Goal: Task Accomplishment & Management: Complete application form

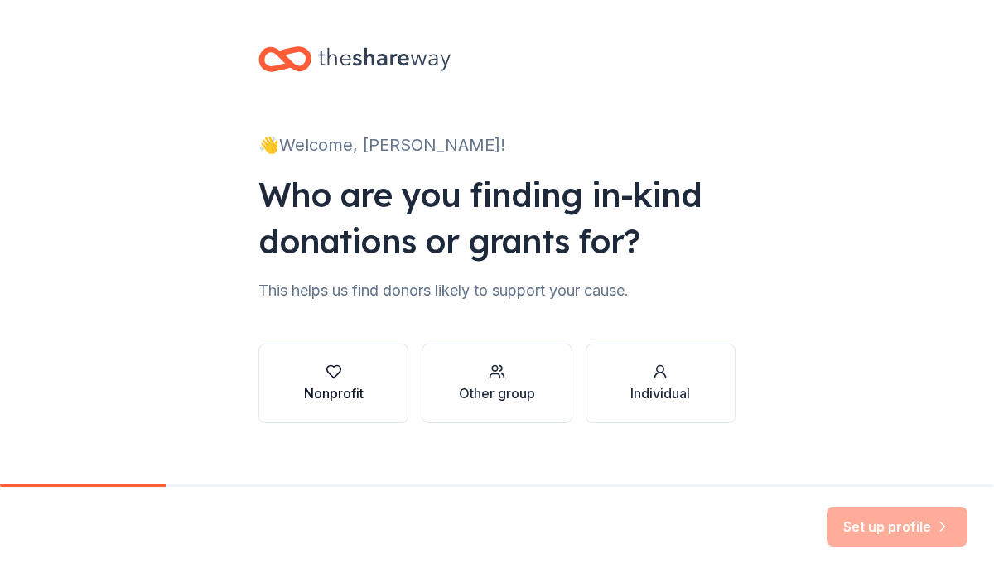
click at [328, 368] on icon "button" at bounding box center [333, 371] width 17 height 17
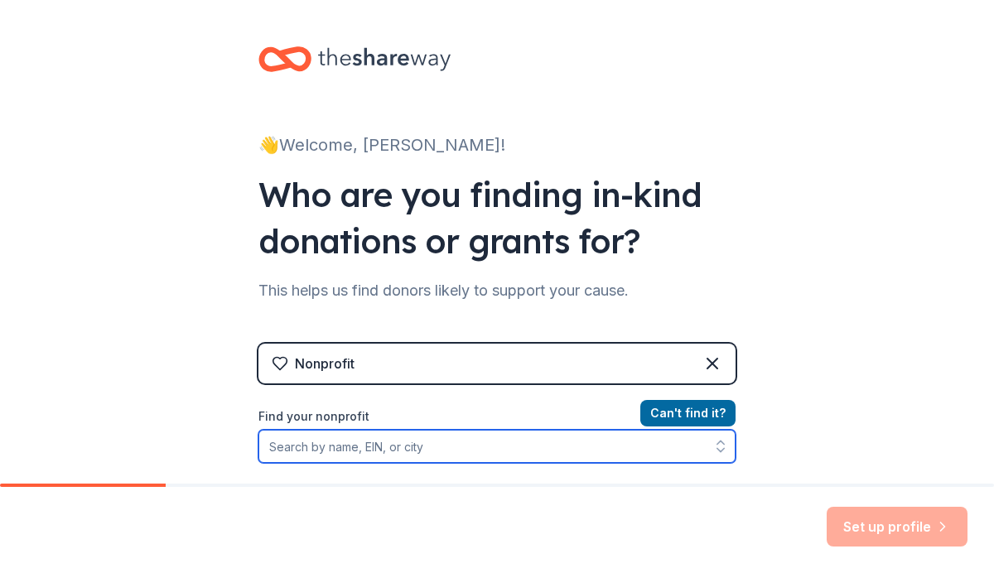
click at [264, 445] on input "Find your nonprofit" at bounding box center [496, 446] width 477 height 33
type input "Horses for a Change"
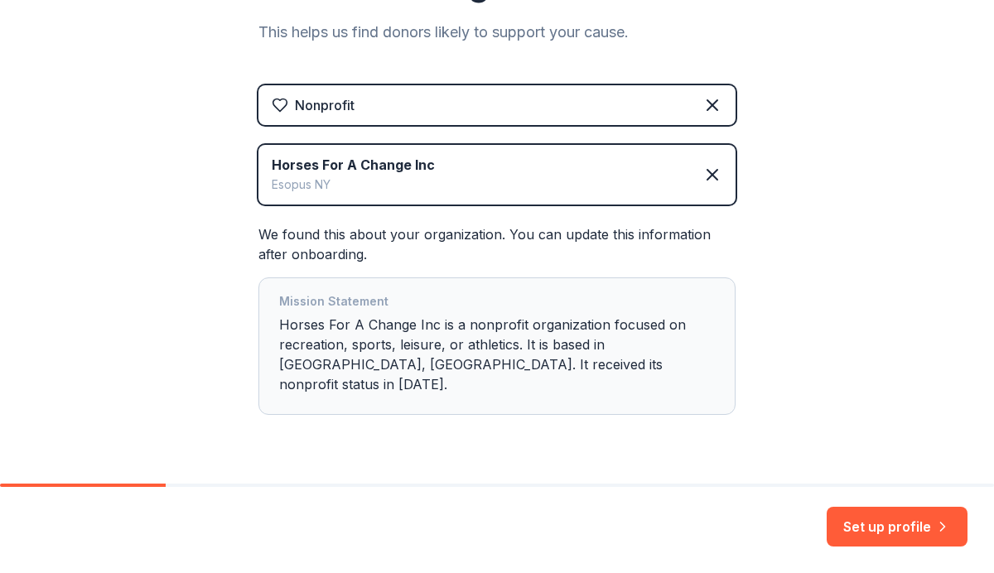
scroll to position [273, 0]
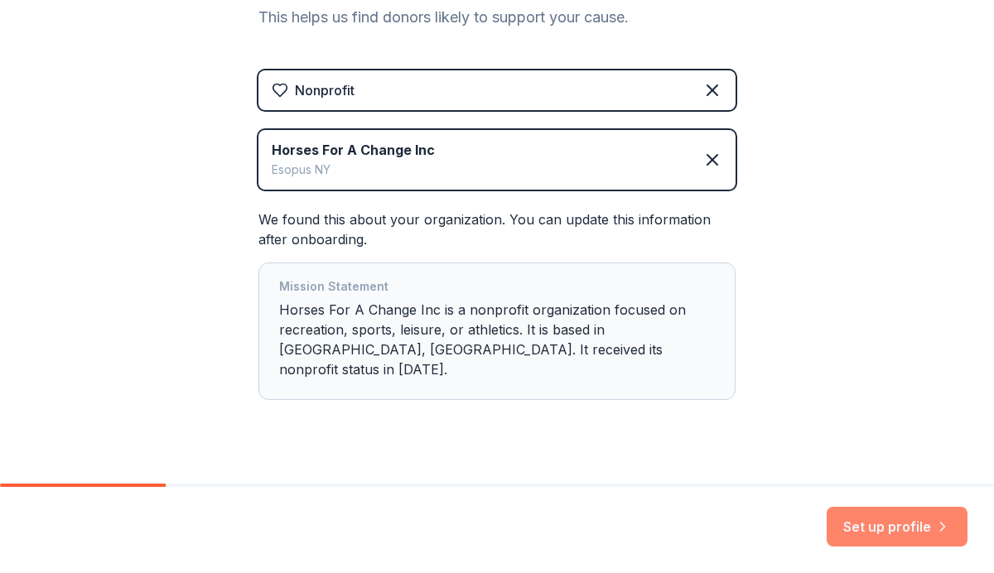
click at [892, 533] on button "Set up profile" at bounding box center [896, 527] width 141 height 40
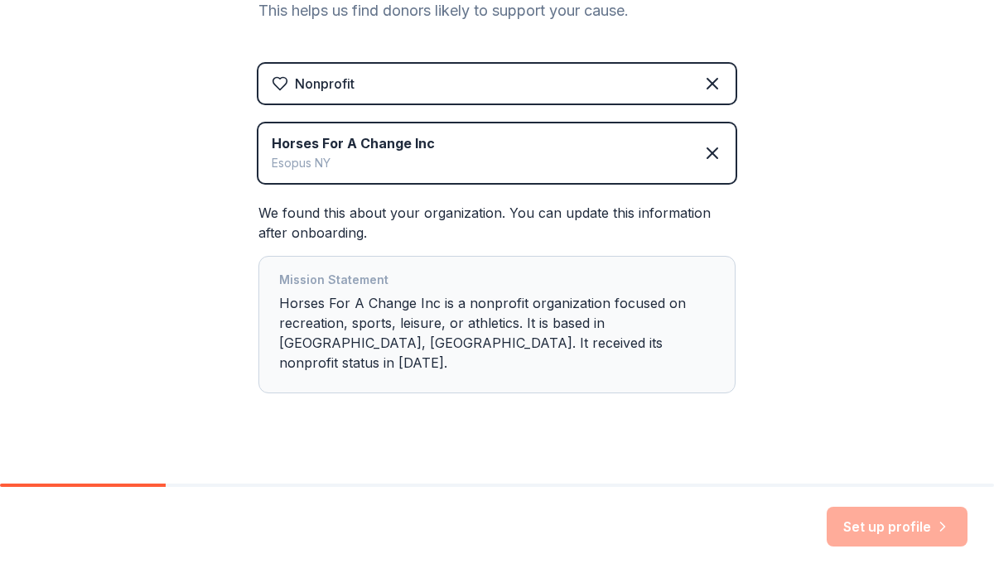
drag, startPoint x: 865, startPoint y: 420, endPoint x: 865, endPoint y: 402, distance: 17.4
click at [865, 413] on div "👋 Welcome, [PERSON_NAME]! Who are you finding in-kind donations or grants for? …" at bounding box center [497, 113] width 994 height 786
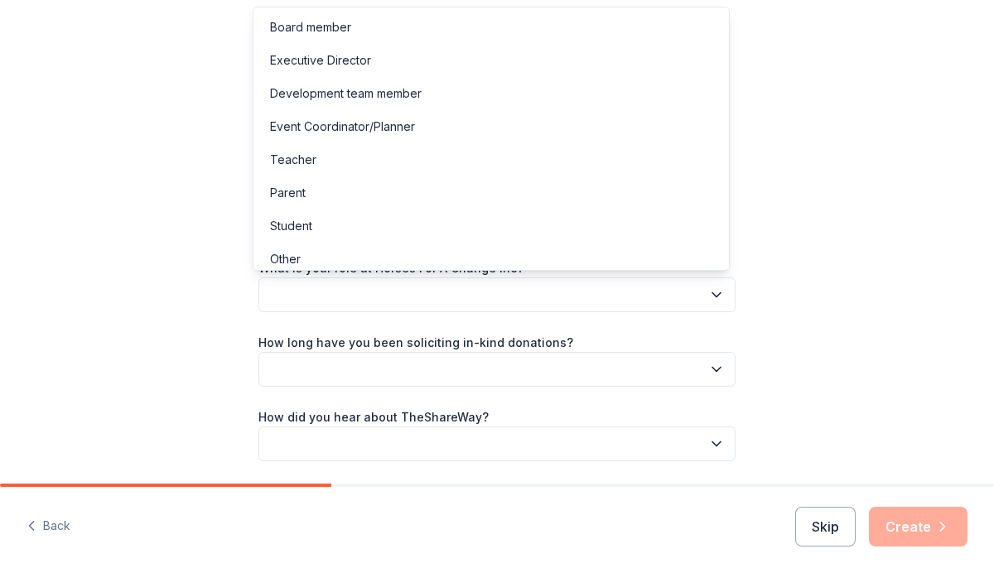
click at [275, 289] on button "button" at bounding box center [496, 294] width 477 height 35
click at [341, 96] on div "Development team member" at bounding box center [346, 94] width 152 height 20
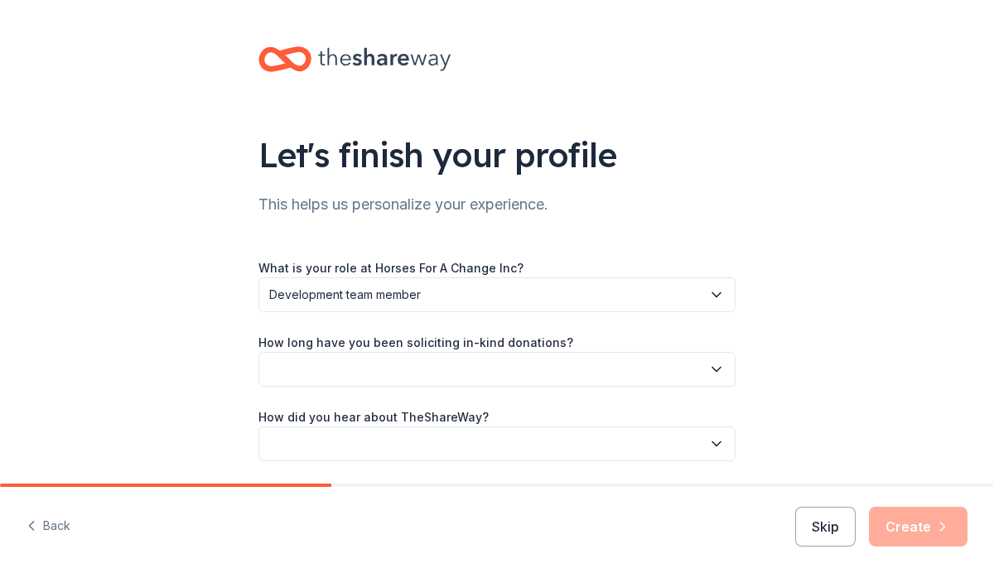
click at [286, 364] on button "button" at bounding box center [496, 369] width 477 height 35
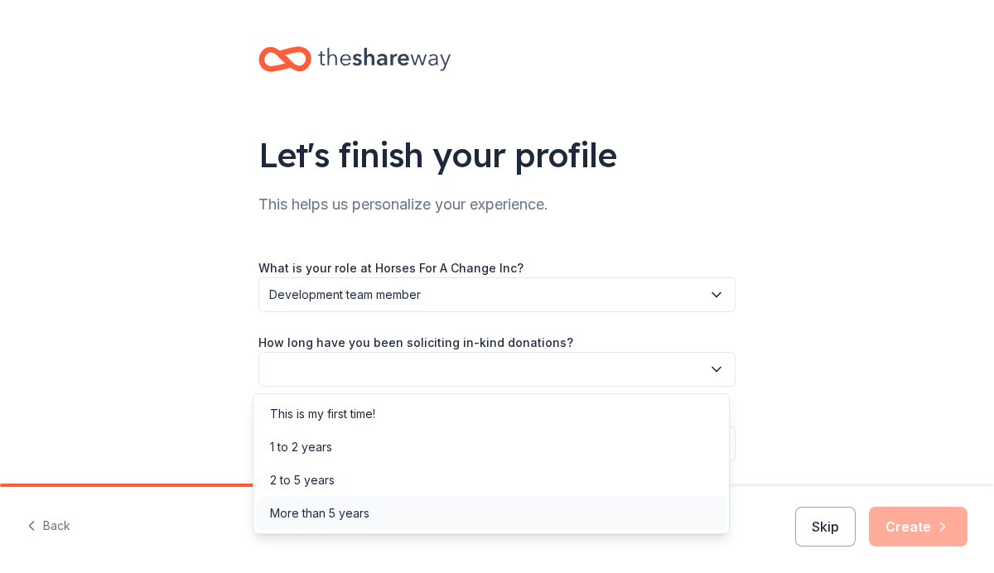
click at [327, 513] on div "More than 5 years" at bounding box center [319, 513] width 99 height 20
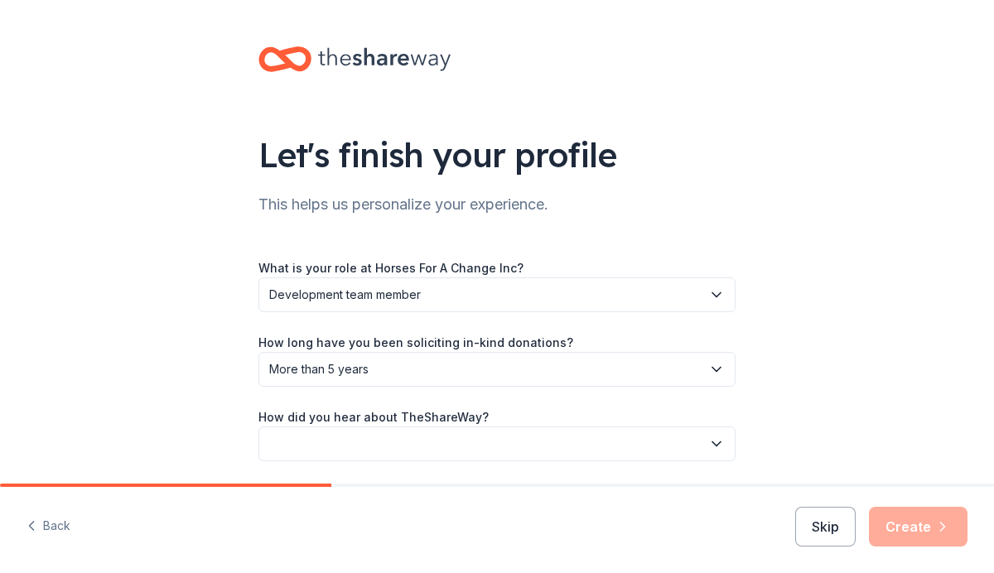
click at [272, 439] on button "button" at bounding box center [496, 443] width 477 height 35
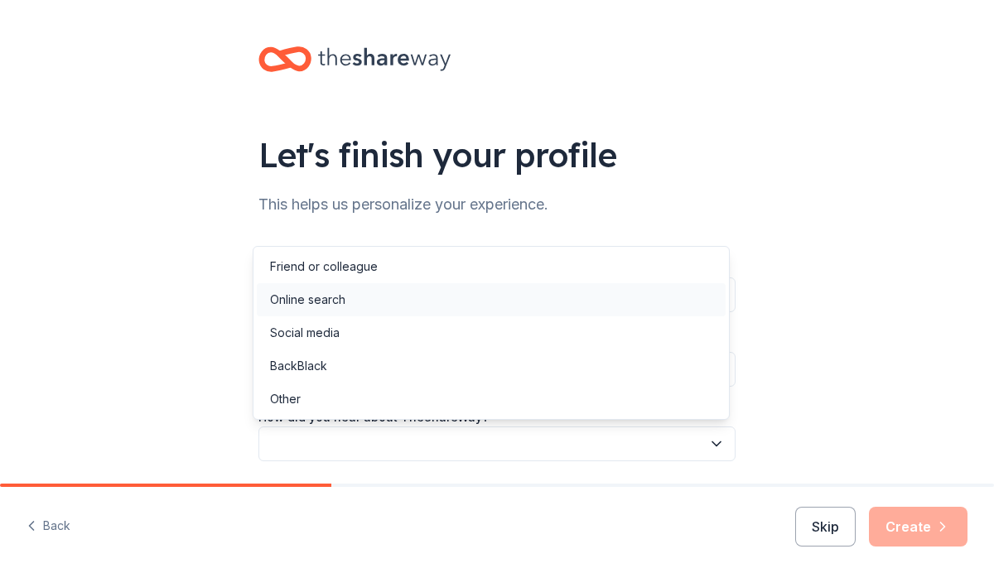
click at [335, 300] on div "Online search" at bounding box center [307, 300] width 75 height 20
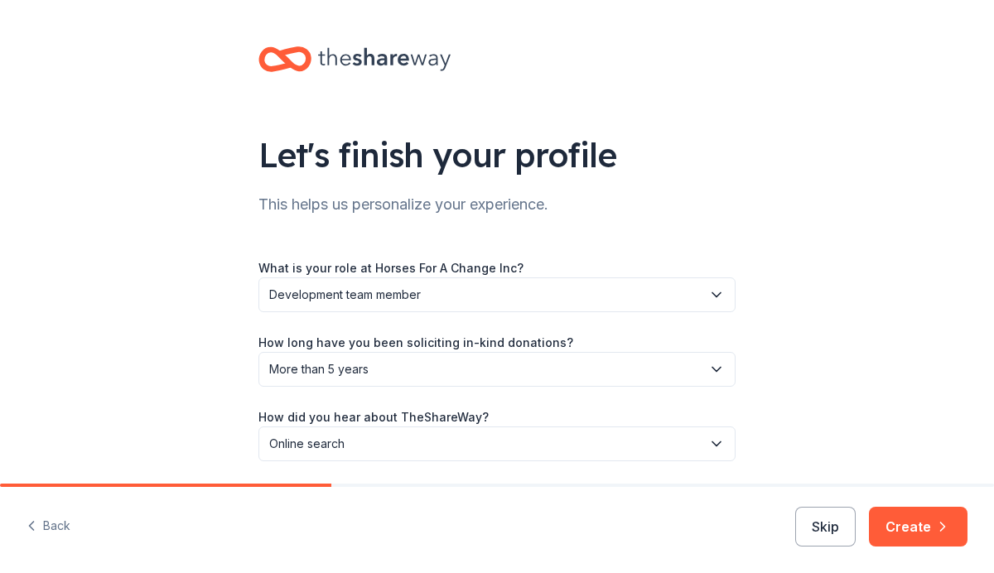
scroll to position [57, 0]
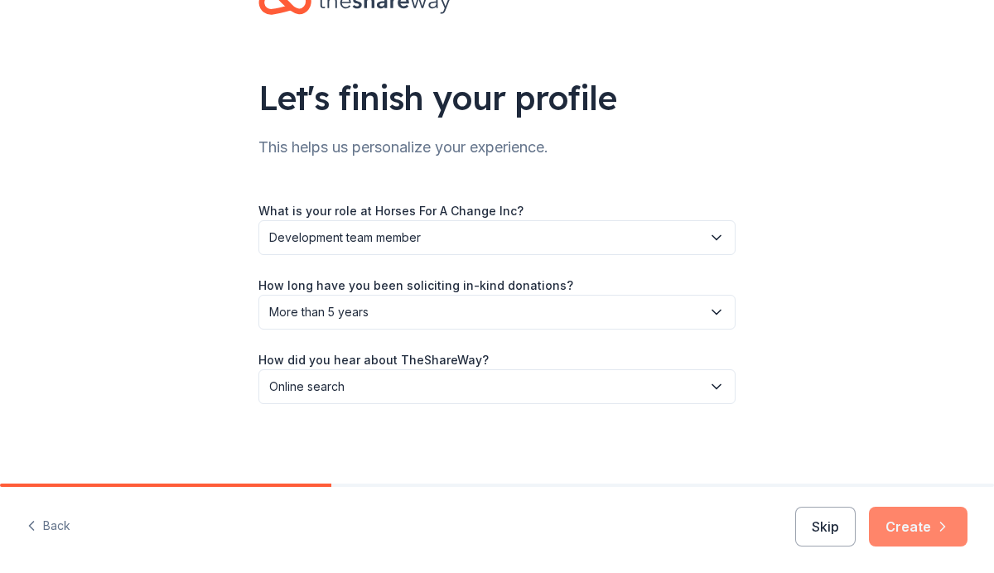
click at [915, 525] on button "Create" at bounding box center [918, 527] width 99 height 40
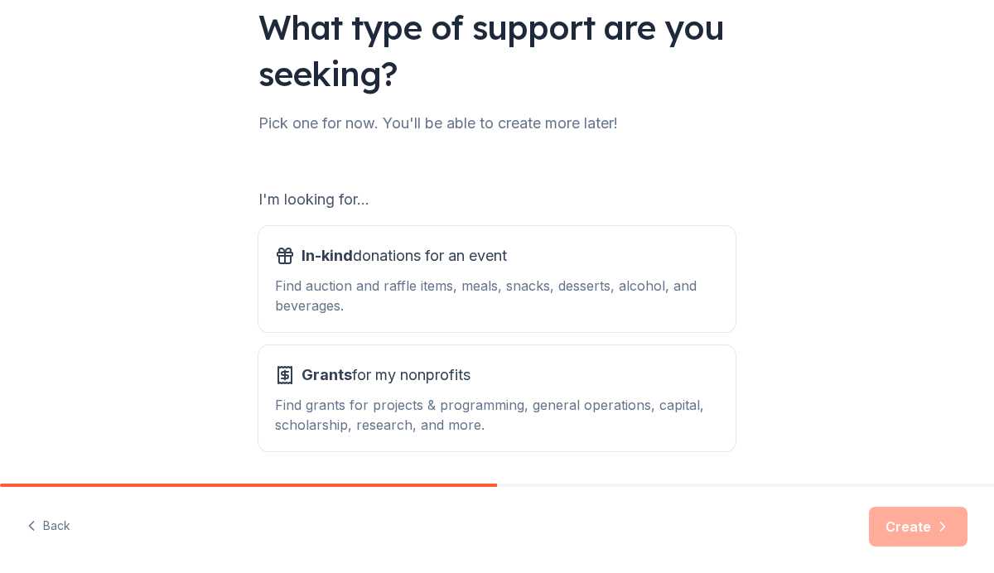
scroll to position [127, 0]
click at [439, 385] on span "Grants for my nonprofits" at bounding box center [385, 376] width 169 height 26
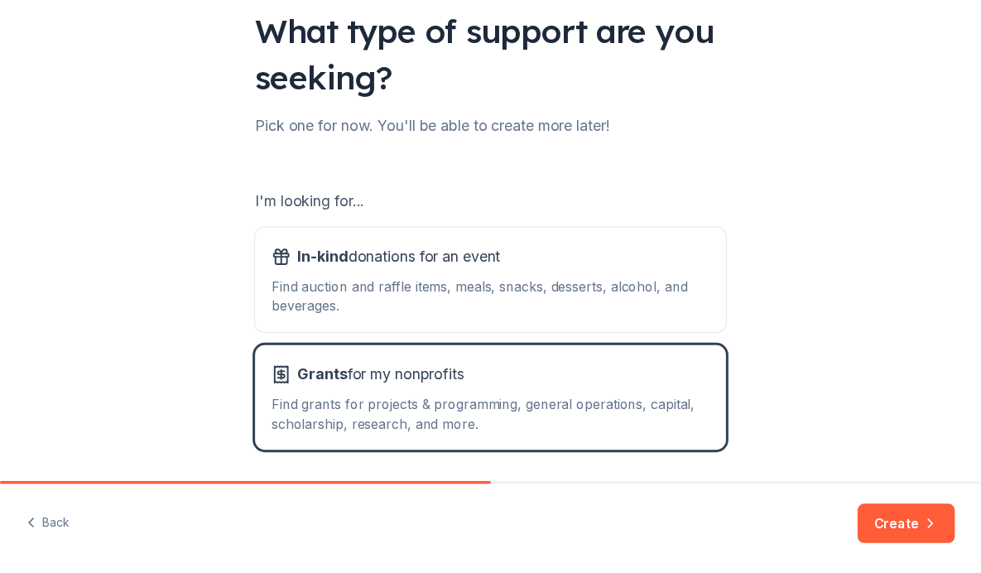
scroll to position [185, 0]
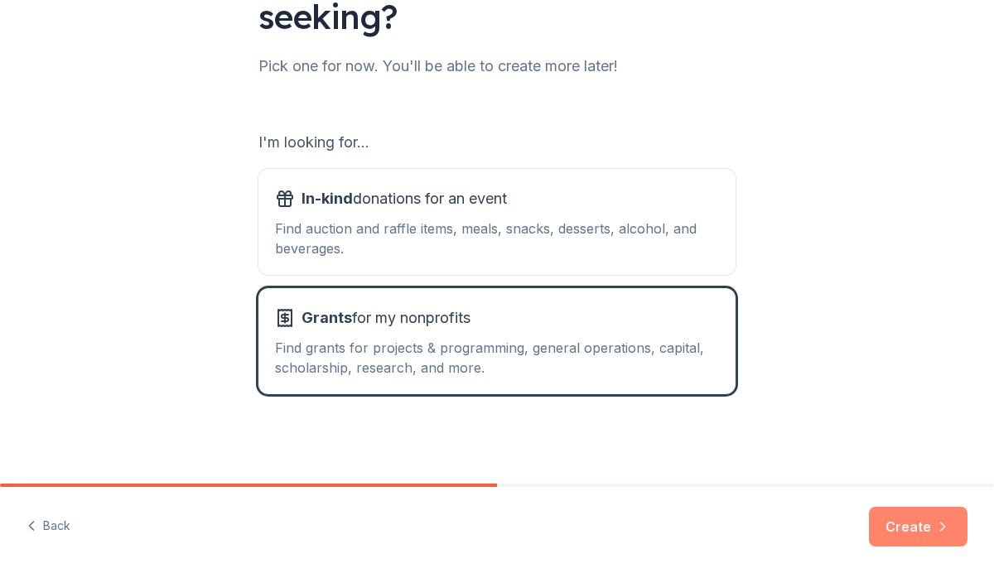
click at [922, 523] on button "Create" at bounding box center [918, 527] width 99 height 40
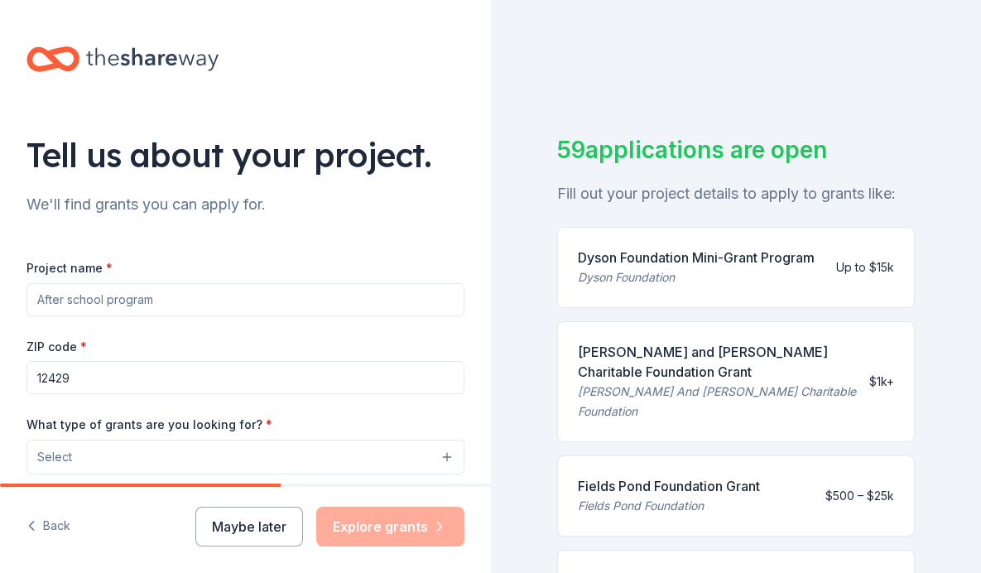
click at [37, 300] on input "Project name *" at bounding box center [245, 299] width 438 height 33
type input "Saddle Club After-School"
